Goal: Navigation & Orientation: Find specific page/section

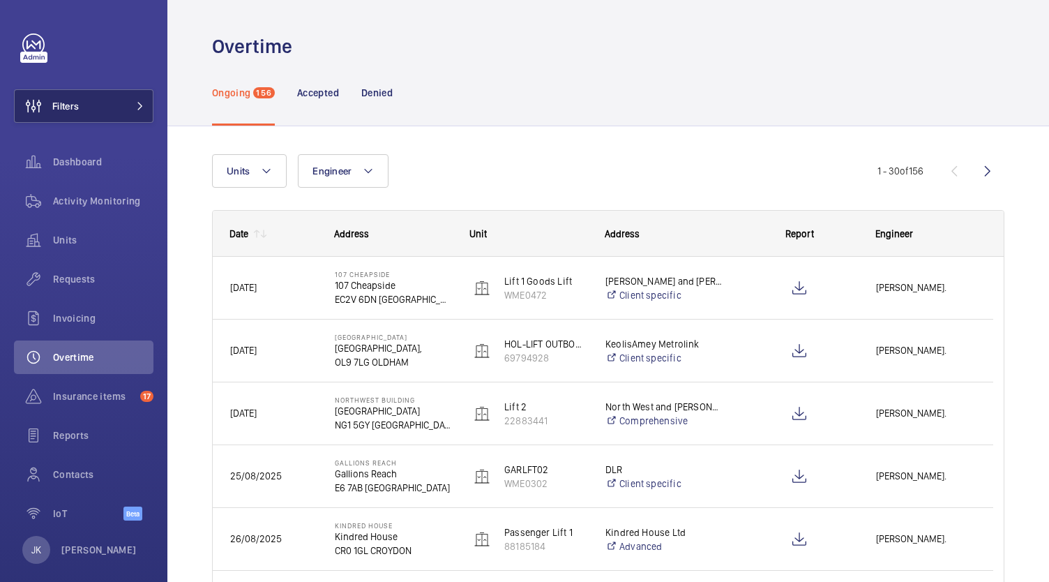
click at [82, 118] on button "Filters" at bounding box center [84, 105] width 140 height 33
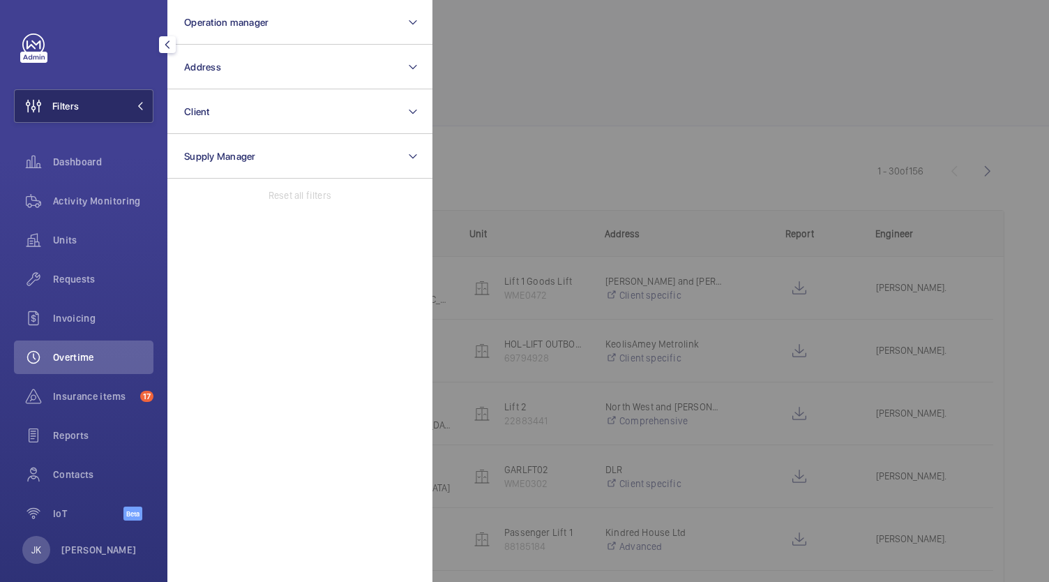
click at [77, 108] on span "Filters" at bounding box center [65, 106] width 27 height 14
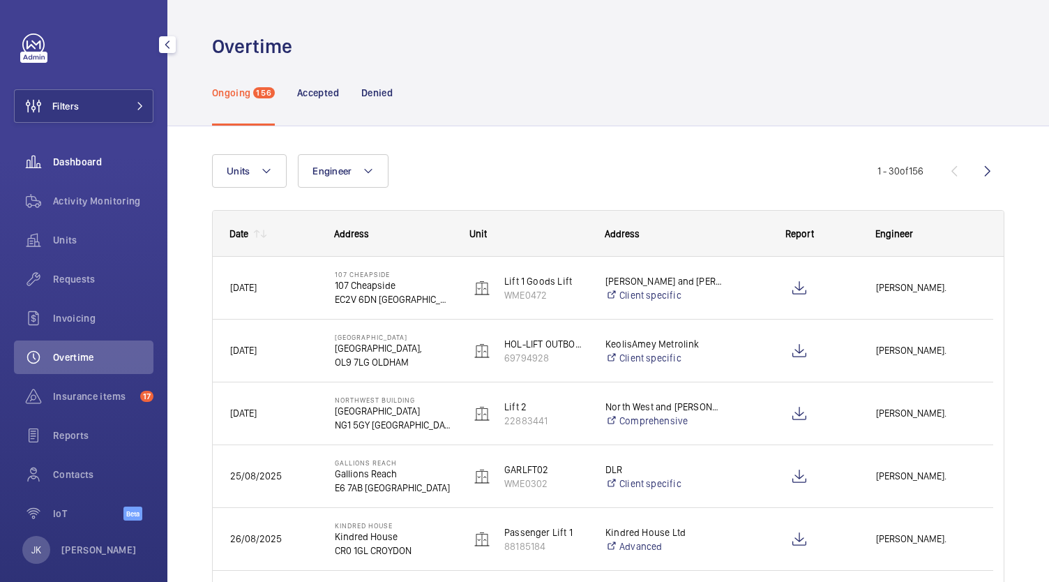
click at [68, 164] on span "Dashboard" at bounding box center [103, 162] width 100 height 14
